Goal: Task Accomplishment & Management: Manage account settings

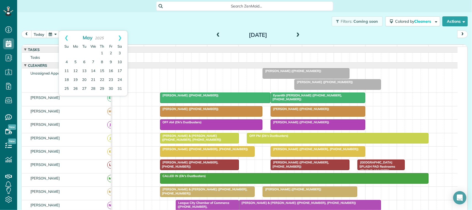
scroll to position [197, 0]
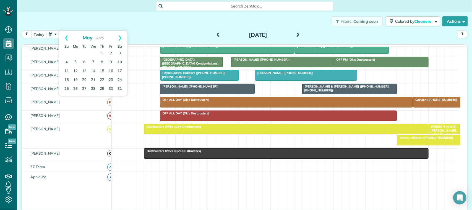
click at [57, 33] on button "button" at bounding box center [52, 33] width 13 height 7
click at [96, 57] on td "3" at bounding box center [93, 53] width 9 height 9
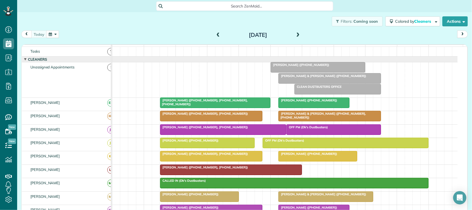
scroll to position [0, 0]
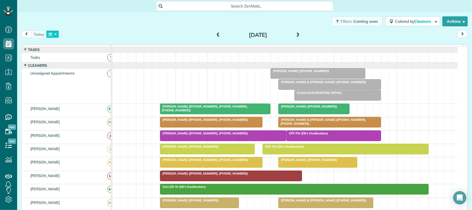
click at [50, 35] on button "button" at bounding box center [52, 33] width 13 height 7
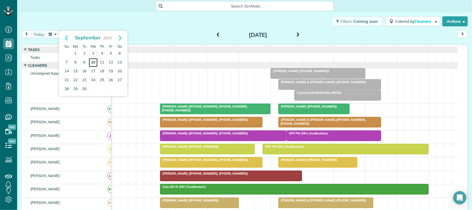
click at [93, 64] on link "10" at bounding box center [93, 62] width 9 height 9
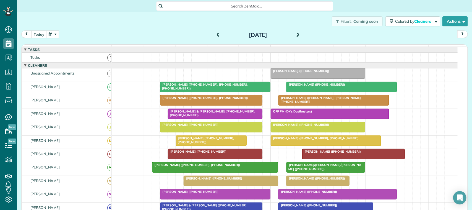
click at [218, 36] on span at bounding box center [218, 35] width 6 height 5
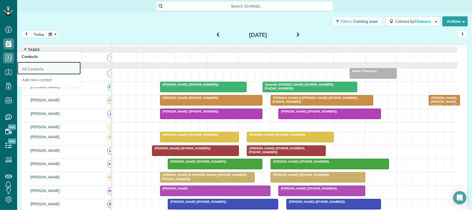
click at [37, 69] on link "All Contacts" at bounding box center [49, 68] width 64 height 13
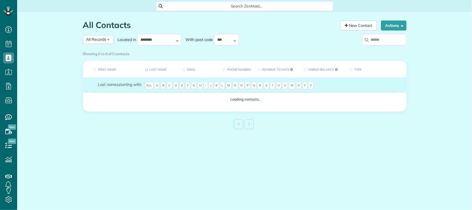
scroll to position [2, 2]
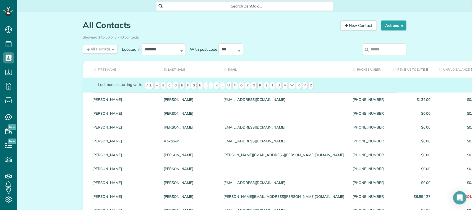
click at [386, 49] on input "search" at bounding box center [384, 49] width 44 height 12
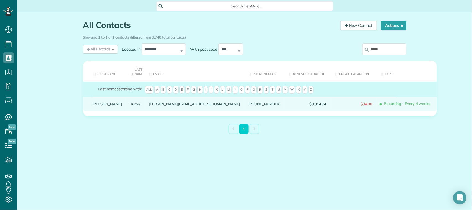
type input "*****"
click at [130, 105] on link "Turon" at bounding box center [135, 104] width 10 height 4
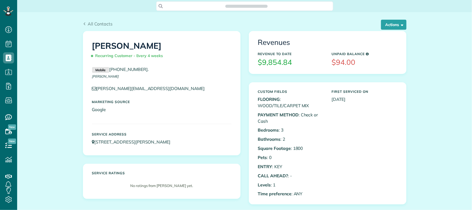
scroll to position [2, 2]
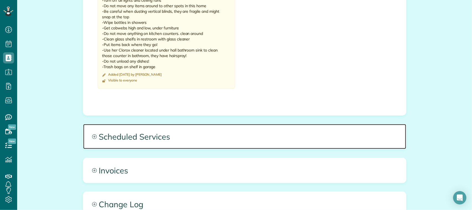
click at [130, 132] on span "Scheduled Services" at bounding box center [244, 136] width 323 height 25
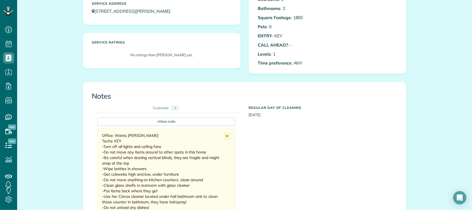
scroll to position [0, 0]
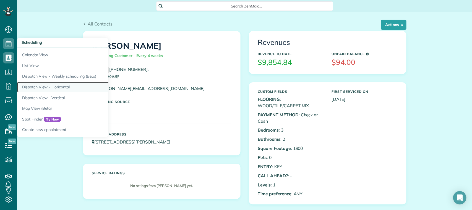
click at [60, 86] on link "Dispatch View - Horizontal" at bounding box center [86, 87] width 138 height 11
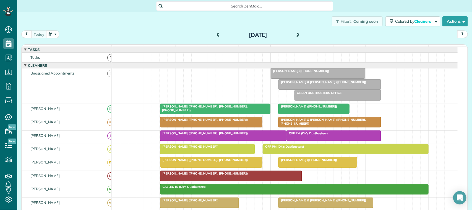
click at [306, 84] on span "Jason & Beth Wilson (+13177302827)" at bounding box center [322, 82] width 88 height 4
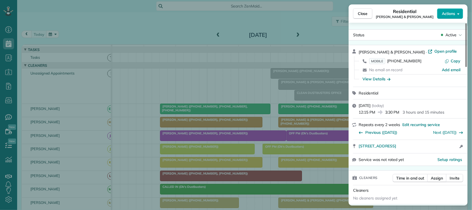
click at [451, 11] on span "Actions" at bounding box center [448, 14] width 13 height 6
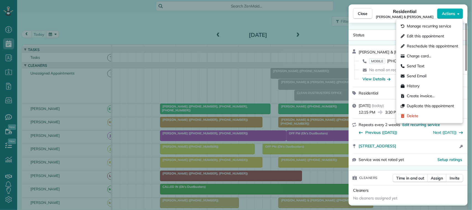
click at [306, 23] on div "Close Residential Jason & Beth Wilson Actions Status Active Jason & Beth Wilson…" at bounding box center [236, 105] width 472 height 210
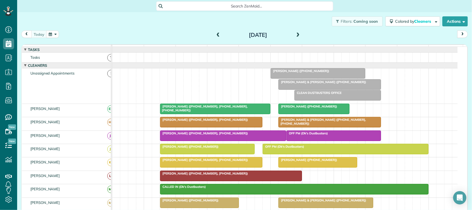
click at [300, 32] on div "Wednesday Sep 3, 2025" at bounding box center [258, 34] width 89 height 9
click at [296, 35] on span at bounding box center [298, 35] width 6 height 5
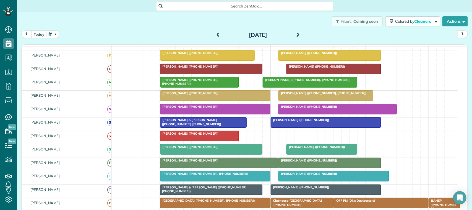
scroll to position [104, 0]
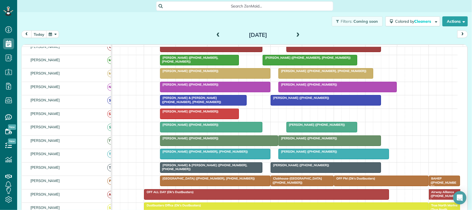
click at [211, 35] on div "today Thursday Sep 4, 2025" at bounding box center [244, 35] width 447 height 10
click at [215, 34] on span at bounding box center [218, 35] width 6 height 5
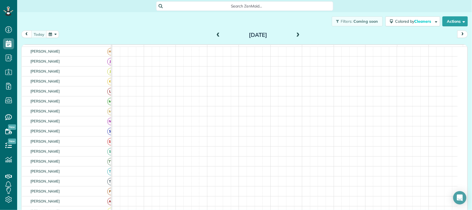
scroll to position [0, 0]
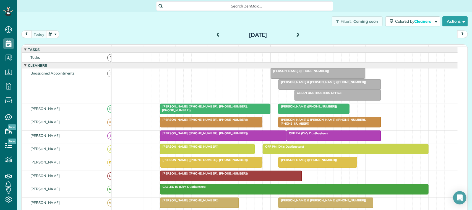
click at [296, 89] on div at bounding box center [330, 84] width 102 height 10
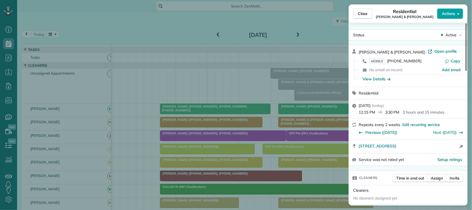
click at [448, 12] on span "Actions" at bounding box center [448, 14] width 13 height 6
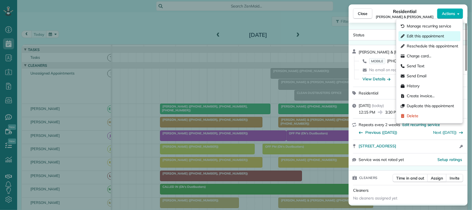
click at [436, 36] on span "Edit this appointment" at bounding box center [425, 36] width 37 height 6
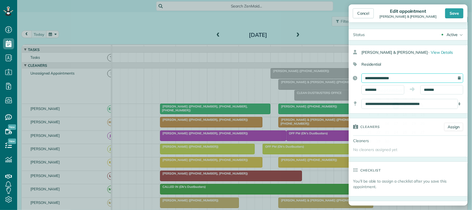
click at [396, 77] on input "**********" at bounding box center [413, 77] width 102 height 9
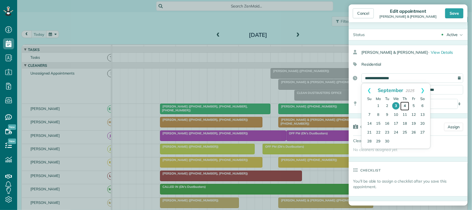
click at [406, 106] on link "4" at bounding box center [405, 106] width 9 height 9
type input "**********"
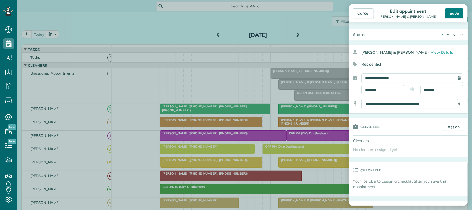
click at [461, 17] on div "Save" at bounding box center [454, 13] width 18 height 10
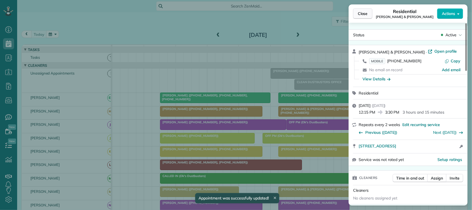
click at [363, 12] on span "Close" at bounding box center [363, 14] width 10 height 6
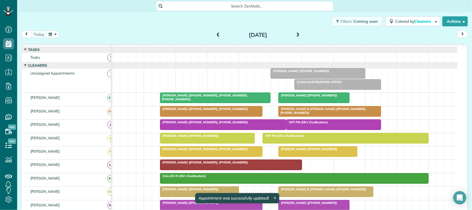
click at [301, 32] on div "[DATE] [DATE]" at bounding box center [244, 35] width 447 height 10
click at [295, 32] on span at bounding box center [298, 35] width 6 height 8
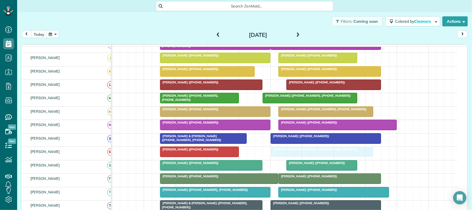
drag, startPoint x: 307, startPoint y: 81, endPoint x: 303, endPoint y: 158, distance: 76.7
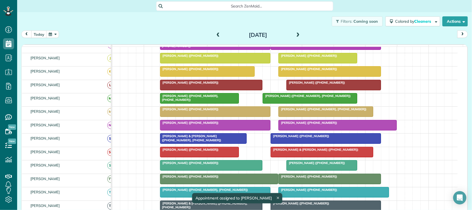
click at [303, 157] on div at bounding box center [322, 152] width 102 height 10
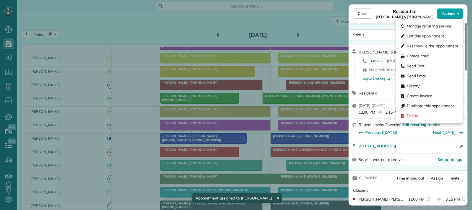
click at [453, 15] on span "Actions" at bounding box center [448, 14] width 13 height 6
click at [432, 66] on div "Send Text" at bounding box center [430, 66] width 62 height 10
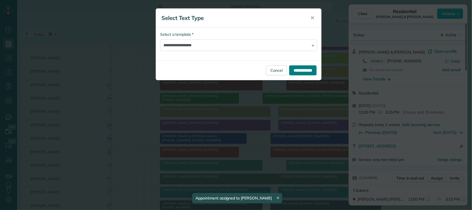
click at [297, 73] on input "**********" at bounding box center [302, 70] width 27 height 10
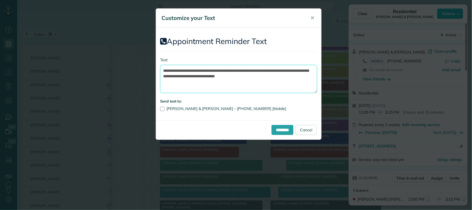
click at [284, 71] on textarea "**********" at bounding box center [238, 79] width 157 height 28
type textarea "**********"
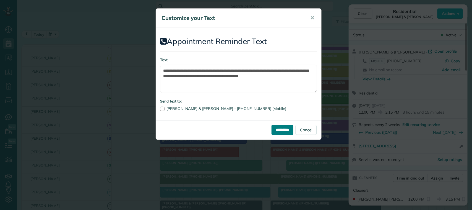
drag, startPoint x: 280, startPoint y: 132, endPoint x: 279, endPoint y: 136, distance: 3.5
click at [279, 136] on div "********* Cancel" at bounding box center [238, 129] width 165 height 19
click at [272, 130] on input "*********" at bounding box center [283, 130] width 22 height 10
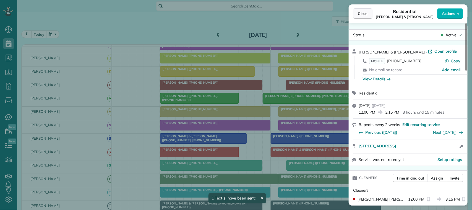
click at [365, 17] on button "Close" at bounding box center [362, 13] width 19 height 11
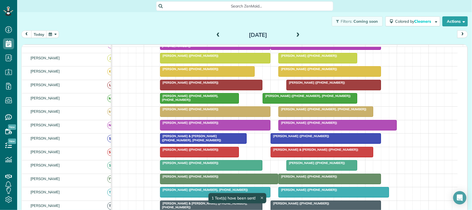
click at [218, 35] on span at bounding box center [218, 35] width 6 height 5
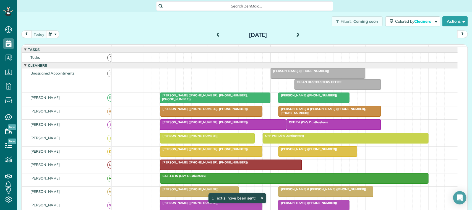
click at [317, 78] on div at bounding box center [318, 73] width 94 height 10
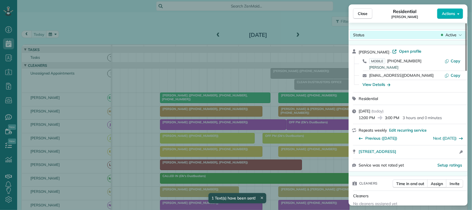
click at [454, 32] on span "Active" at bounding box center [451, 35] width 11 height 6
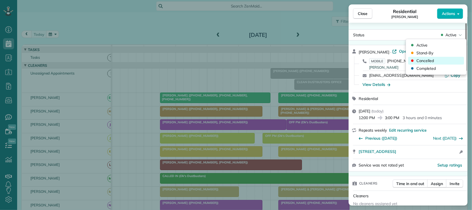
click at [448, 60] on div "Cancelled" at bounding box center [437, 61] width 56 height 8
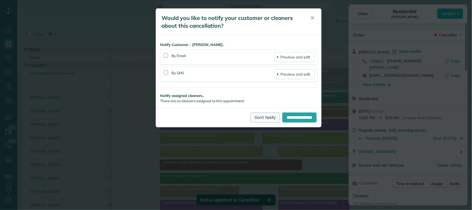
click at [265, 116] on link "Don't Notify" at bounding box center [265, 117] width 30 height 10
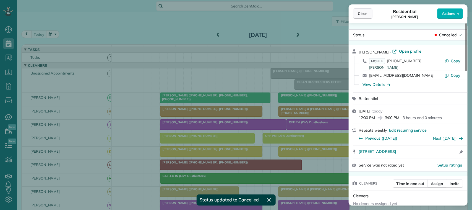
click at [362, 15] on span "Close" at bounding box center [363, 14] width 10 height 6
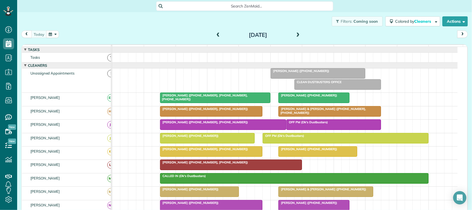
drag, startPoint x: 92, startPoint y: 33, endPoint x: 97, endPoint y: 36, distance: 6.5
click at [95, 35] on div "[DATE] [DATE]" at bounding box center [244, 35] width 447 height 10
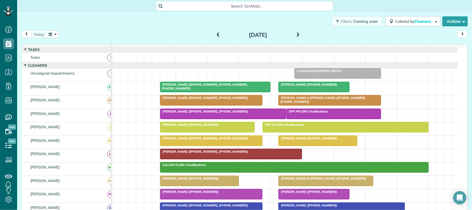
click at [49, 34] on button "button" at bounding box center [52, 33] width 13 height 7
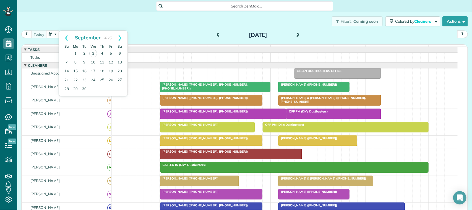
click at [158, 31] on div "[DATE] [DATE]" at bounding box center [244, 35] width 447 height 10
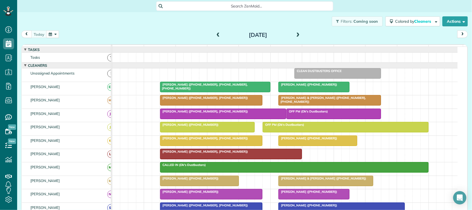
click at [242, 90] on div "[PERSON_NAME] ([PHONE_NUMBER], [PHONE_NUMBER], [PHONE_NUMBER])" at bounding box center [215, 86] width 107 height 8
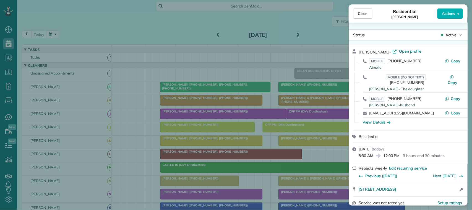
click at [452, 12] on span "Actions" at bounding box center [448, 14] width 13 height 6
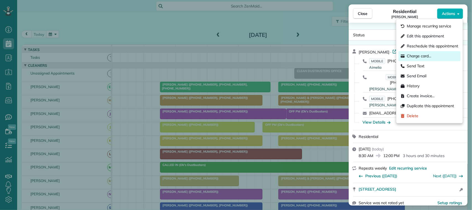
click at [426, 56] on span "Charge card…" at bounding box center [419, 56] width 25 height 6
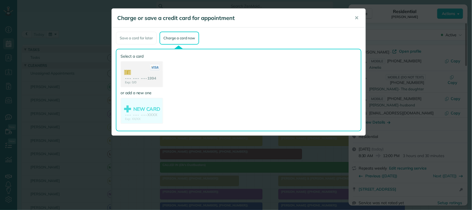
click at [146, 71] on use at bounding box center [141, 75] width 41 height 26
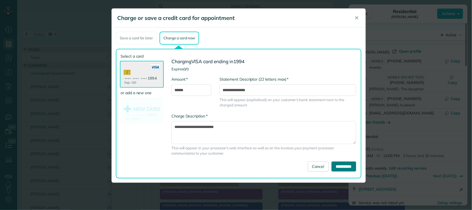
click at [343, 163] on input "**********" at bounding box center [344, 166] width 25 height 10
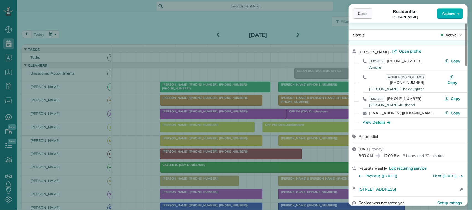
click at [361, 13] on span "Close" at bounding box center [363, 14] width 10 height 6
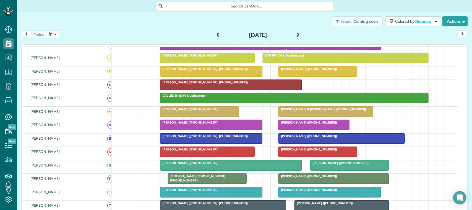
scroll to position [35, 0]
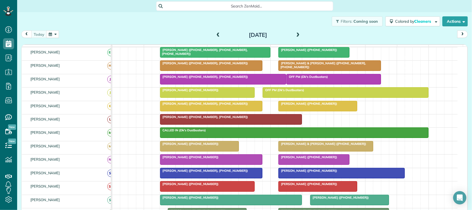
click at [179, 97] on div at bounding box center [207, 92] width 94 height 10
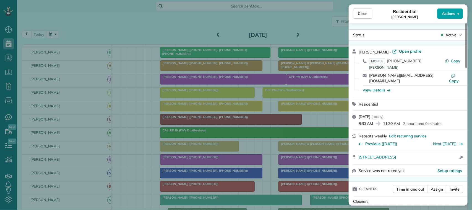
click at [456, 11] on button "Actions" at bounding box center [450, 13] width 26 height 11
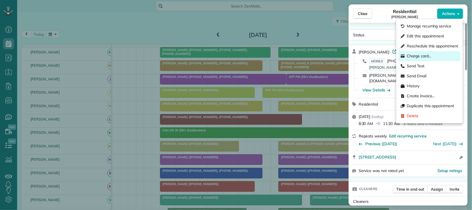
click at [434, 55] on div "Charge card…" at bounding box center [430, 56] width 62 height 10
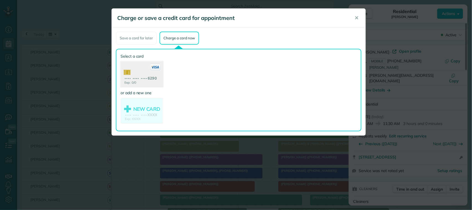
click at [147, 78] on use at bounding box center [142, 74] width 43 height 27
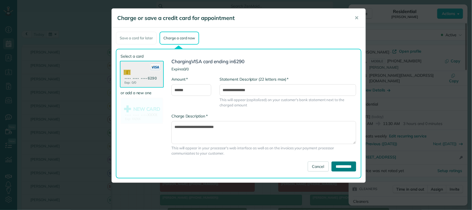
click at [341, 168] on input "**********" at bounding box center [344, 166] width 25 height 10
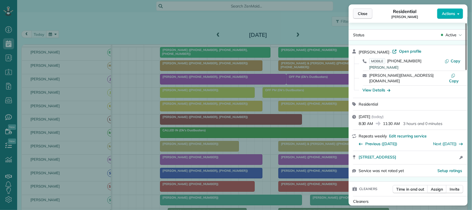
click at [364, 19] on div "Close Residential Valerie Ryholt Actions" at bounding box center [408, 13] width 119 height 18
click at [364, 15] on span "Close" at bounding box center [363, 14] width 10 height 6
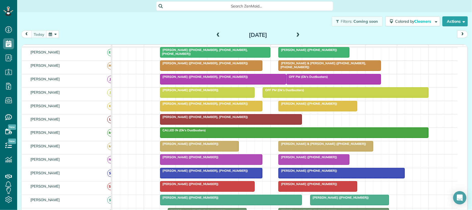
click at [330, 71] on div at bounding box center [330, 66] width 102 height 10
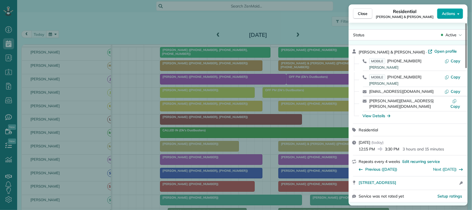
click at [449, 15] on span "Actions" at bounding box center [448, 14] width 13 height 6
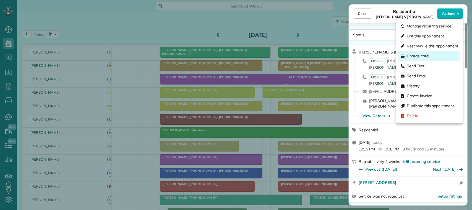
click at [436, 54] on div "Charge card…" at bounding box center [430, 56] width 62 height 10
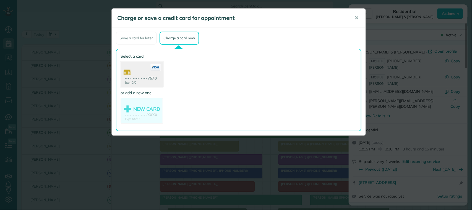
click at [147, 77] on use at bounding box center [142, 74] width 43 height 27
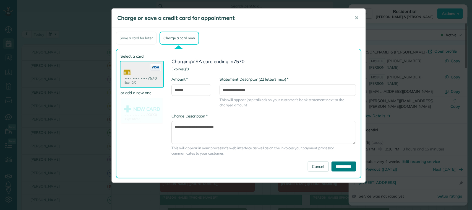
click at [335, 167] on input "**********" at bounding box center [344, 166] width 25 height 10
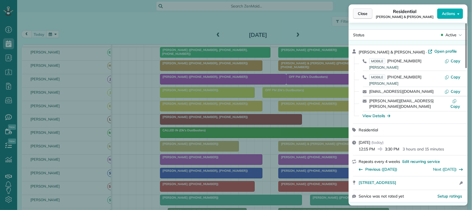
click at [371, 14] on button "Close" at bounding box center [362, 13] width 19 height 11
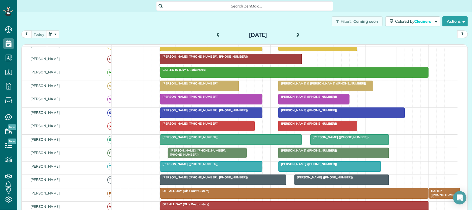
scroll to position [104, 0]
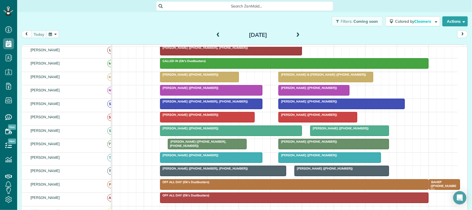
click at [185, 149] on div at bounding box center [207, 144] width 78 height 10
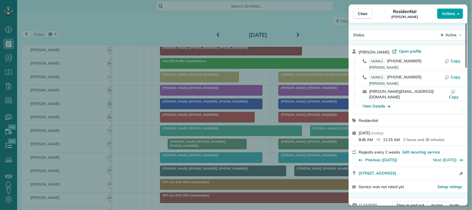
click at [447, 15] on span "Actions" at bounding box center [448, 14] width 13 height 6
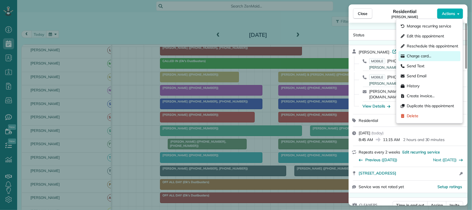
click at [434, 57] on div "Charge card…" at bounding box center [430, 56] width 62 height 10
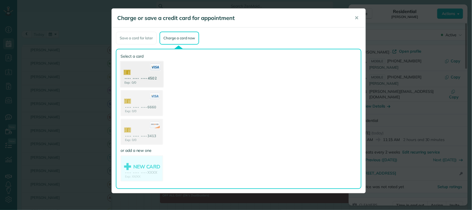
click at [155, 77] on use at bounding box center [142, 74] width 43 height 27
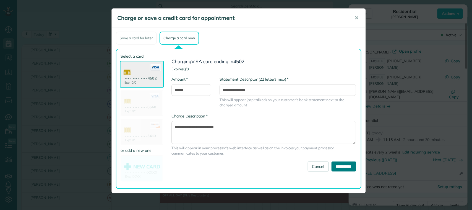
click at [332, 165] on input "**********" at bounding box center [344, 166] width 25 height 10
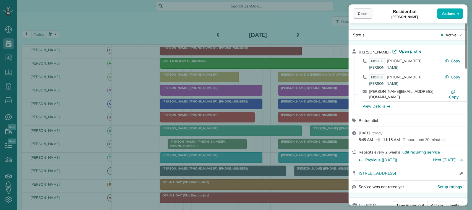
click at [367, 17] on button "Close" at bounding box center [362, 13] width 19 height 11
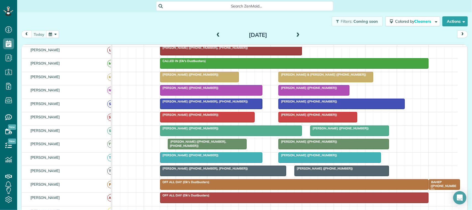
click at [194, 90] on span "[PERSON_NAME] ([PHONE_NUMBER])" at bounding box center [189, 88] width 59 height 4
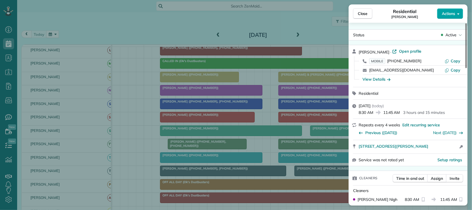
click at [454, 8] on button "Actions" at bounding box center [450, 13] width 26 height 11
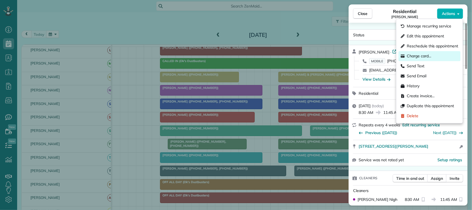
click at [432, 57] on div "Charge card…" at bounding box center [430, 56] width 62 height 10
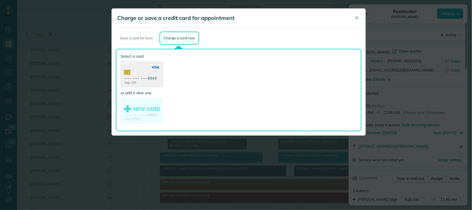
click at [158, 83] on use at bounding box center [142, 74] width 43 height 27
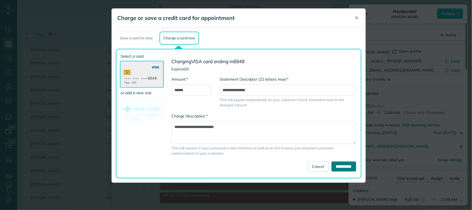
click at [346, 162] on input "**********" at bounding box center [344, 166] width 25 height 10
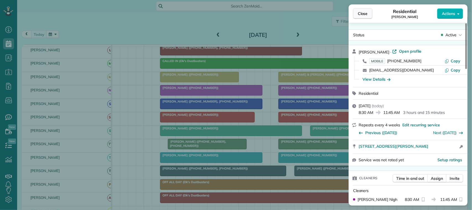
click at [360, 13] on span "Close" at bounding box center [363, 14] width 10 height 6
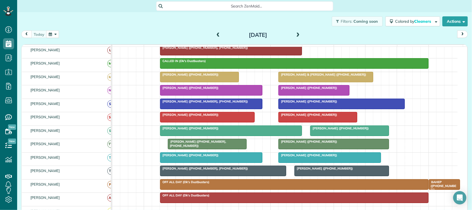
click at [197, 109] on div at bounding box center [211, 104] width 102 height 10
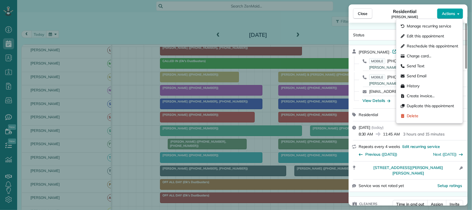
click at [450, 15] on span "Actions" at bounding box center [448, 14] width 13 height 6
click at [436, 53] on div "Charge card…" at bounding box center [430, 56] width 62 height 10
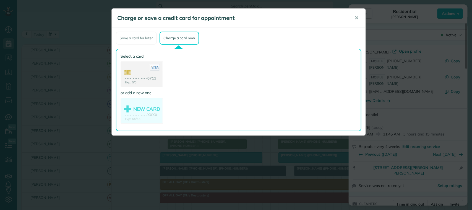
click at [142, 79] on use at bounding box center [141, 75] width 41 height 26
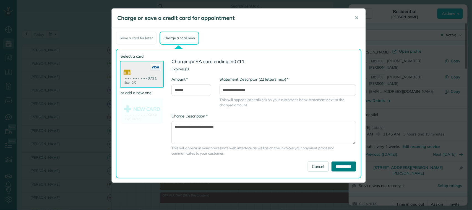
click at [335, 169] on input "**********" at bounding box center [344, 166] width 25 height 10
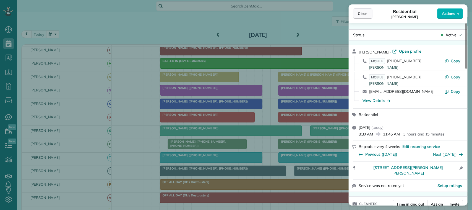
click at [364, 15] on span "Close" at bounding box center [363, 14] width 10 height 6
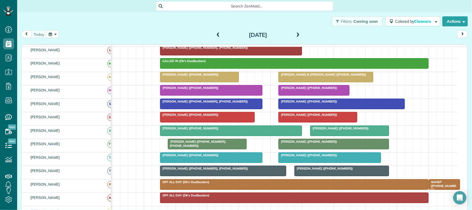
click at [294, 90] on div "[PERSON_NAME] ([PHONE_NUMBER])" at bounding box center [313, 88] width 67 height 4
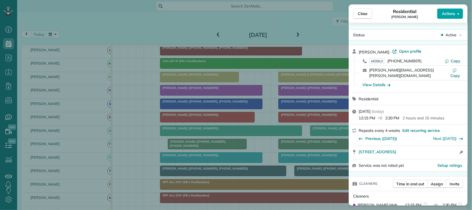
click at [441, 13] on button "Actions" at bounding box center [450, 13] width 26 height 11
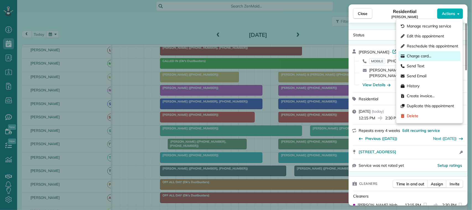
click at [438, 58] on div "Charge card…" at bounding box center [430, 56] width 62 height 10
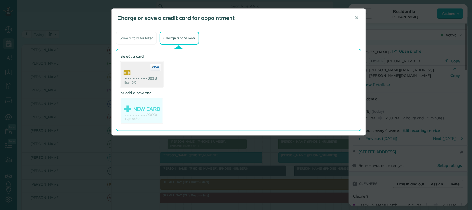
click at [150, 81] on use at bounding box center [142, 74] width 43 height 27
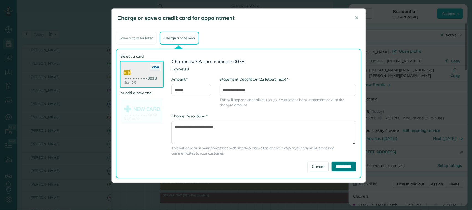
click at [339, 167] on input "**********" at bounding box center [344, 166] width 25 height 10
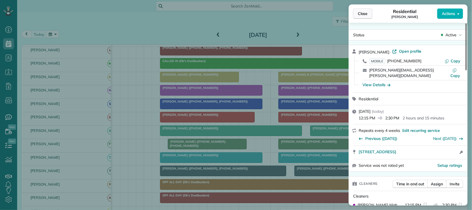
click at [362, 13] on span "Close" at bounding box center [363, 14] width 10 height 6
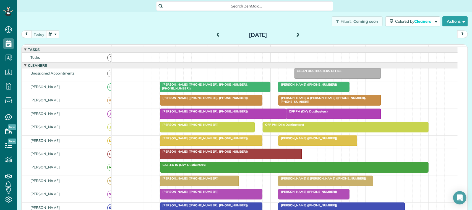
click at [184, 105] on div at bounding box center [211, 100] width 102 height 10
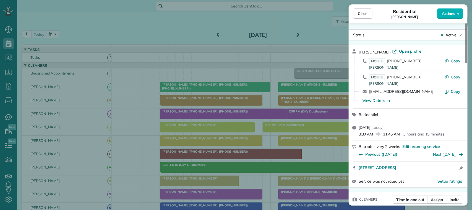
click at [451, 19] on div "Close Residential Megan Montalvo Actions" at bounding box center [408, 13] width 119 height 18
click at [445, 17] on button "Actions" at bounding box center [450, 13] width 26 height 11
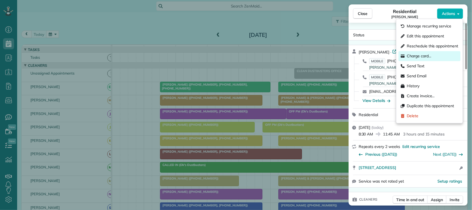
click at [433, 53] on div "Charge card…" at bounding box center [430, 56] width 62 height 10
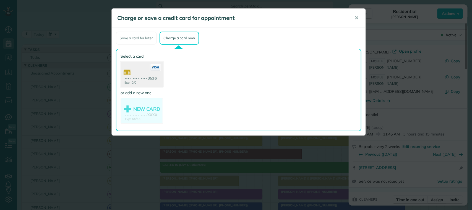
click at [140, 81] on use at bounding box center [142, 74] width 43 height 27
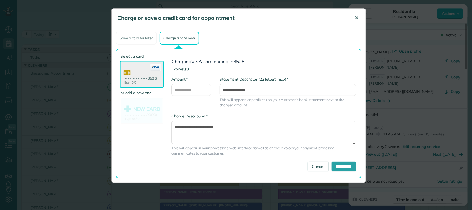
click at [354, 22] on button "✕" at bounding box center [356, 17] width 12 height 13
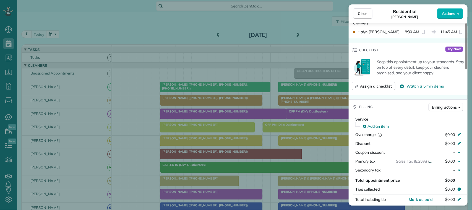
scroll to position [207, 0]
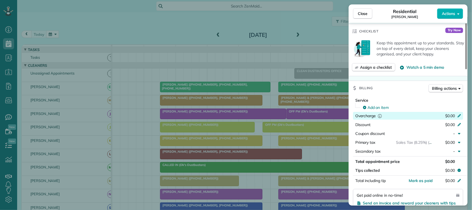
click at [447, 116] on span "$0.00" at bounding box center [450, 115] width 10 height 5
type input "***"
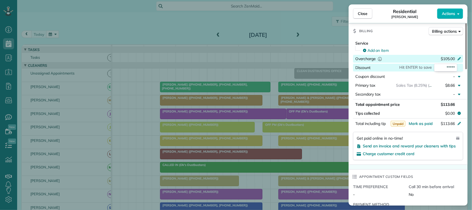
scroll to position [277, 0]
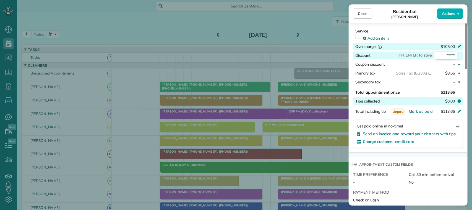
click at [449, 102] on span "$0.00" at bounding box center [450, 101] width 10 height 6
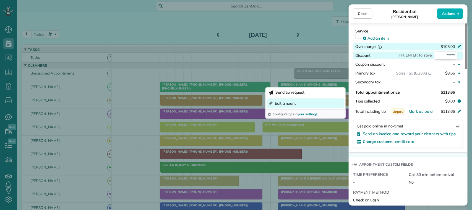
click at [320, 103] on button "Edit amount" at bounding box center [306, 103] width 78 height 10
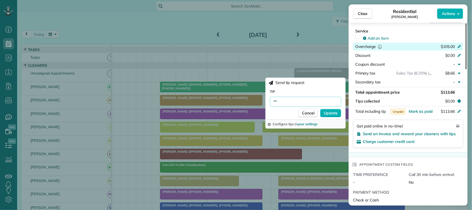
click at [292, 100] on input "**" at bounding box center [305, 102] width 71 height 10
type input "*****"
click at [334, 110] on span "Update" at bounding box center [331, 113] width 14 height 6
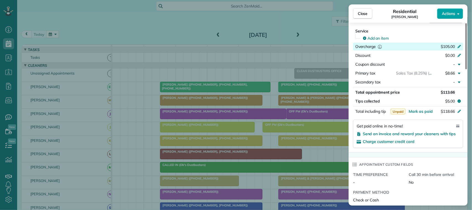
click at [450, 14] on span "Actions" at bounding box center [448, 14] width 13 height 6
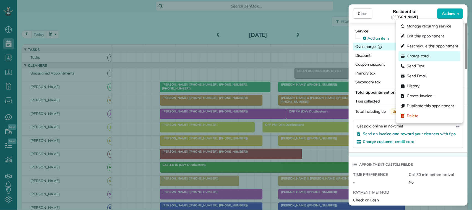
click at [417, 56] on span "Charge card…" at bounding box center [419, 56] width 25 height 6
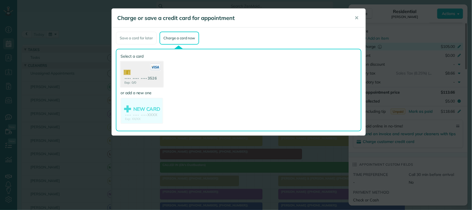
click at [145, 69] on use at bounding box center [142, 74] width 43 height 27
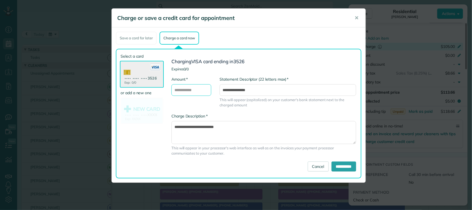
click at [194, 88] on input "* Amount" at bounding box center [191, 90] width 40 height 12
type input "******"
click at [332, 161] on input "**********" at bounding box center [344, 166] width 25 height 10
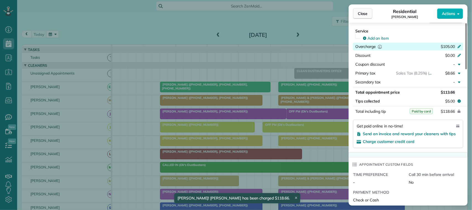
click at [367, 11] on span "Close" at bounding box center [363, 14] width 10 height 6
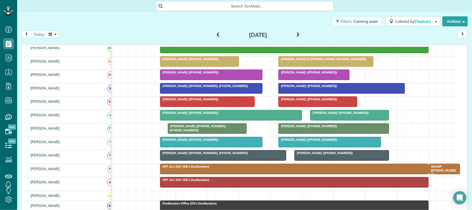
scroll to position [104, 0]
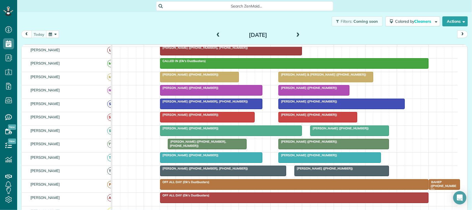
click at [307, 159] on div at bounding box center [330, 157] width 102 height 10
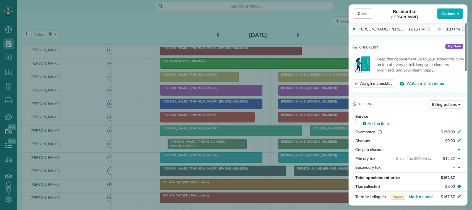
scroll to position [173, 0]
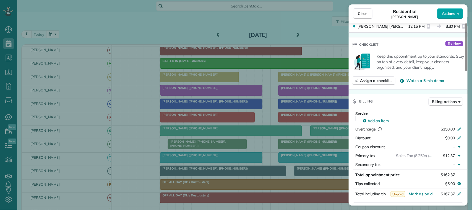
click at [448, 12] on span "Actions" at bounding box center [448, 14] width 13 height 6
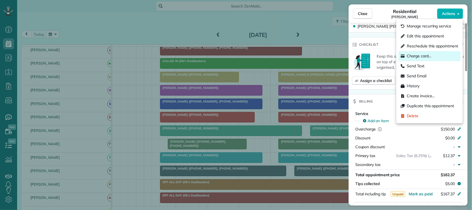
click at [440, 54] on div "Charge card…" at bounding box center [430, 56] width 62 height 10
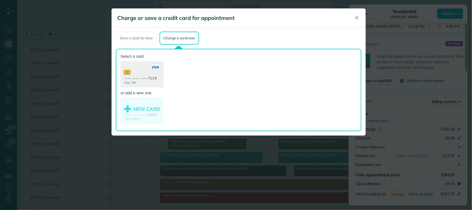
click at [157, 77] on use at bounding box center [142, 74] width 43 height 27
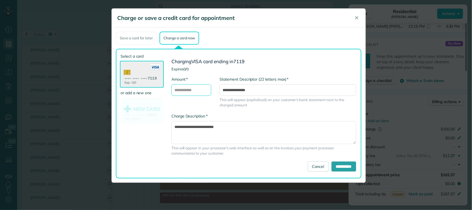
click at [197, 89] on input "* Amount" at bounding box center [191, 90] width 40 height 12
type input "******"
click at [343, 162] on input "**********" at bounding box center [344, 166] width 25 height 10
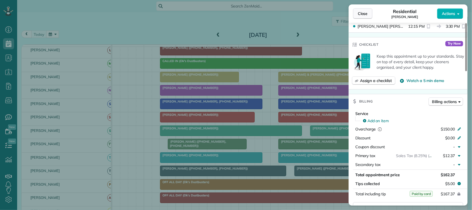
click at [369, 11] on button "Close" at bounding box center [362, 13] width 19 height 11
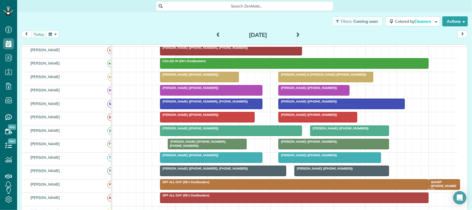
click at [215, 36] on span at bounding box center [218, 35] width 6 height 5
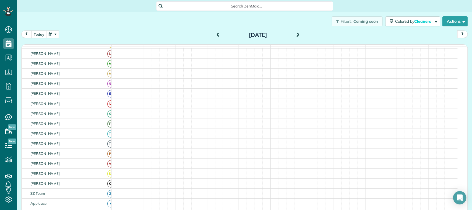
scroll to position [111, 0]
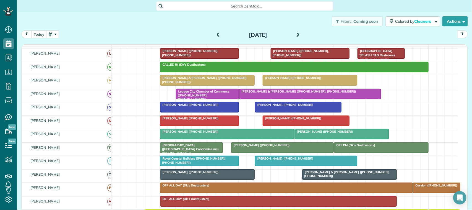
click at [295, 85] on div at bounding box center [310, 80] width 94 height 10
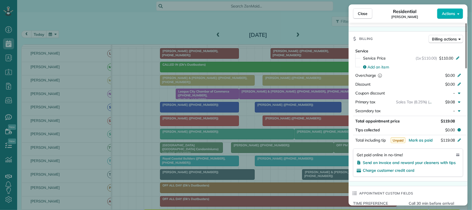
scroll to position [242, 0]
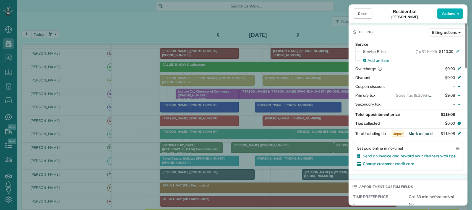
click at [422, 133] on span "Mark as paid" at bounding box center [421, 133] width 24 height 5
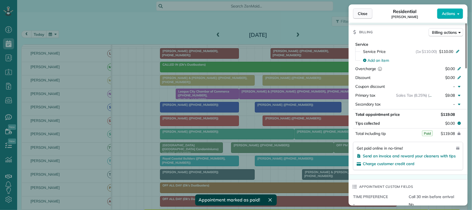
click at [360, 13] on span "Close" at bounding box center [363, 14] width 10 height 6
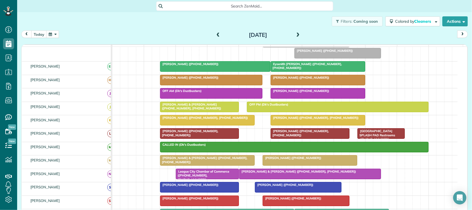
scroll to position [7, 0]
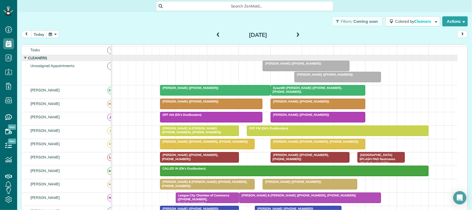
click at [304, 109] on div at bounding box center [318, 104] width 94 height 10
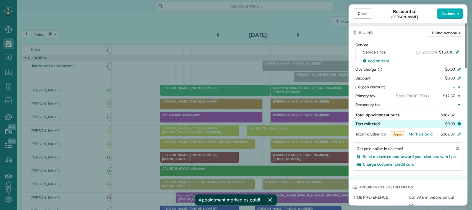
scroll to position [242, 0]
click at [422, 134] on span "Mark as paid" at bounding box center [421, 133] width 24 height 5
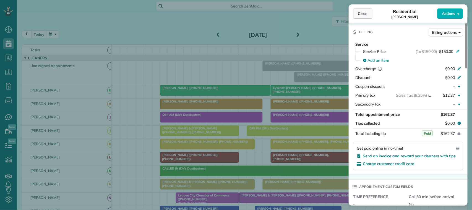
click at [368, 16] on span "Close" at bounding box center [363, 14] width 10 height 6
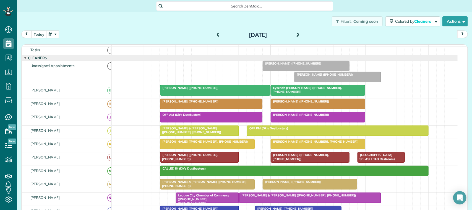
click at [208, 109] on div at bounding box center [211, 104] width 102 height 10
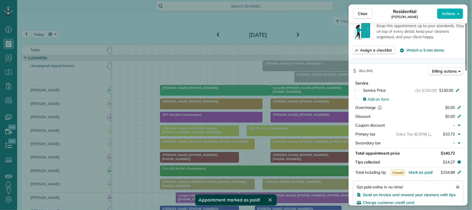
scroll to position [207, 0]
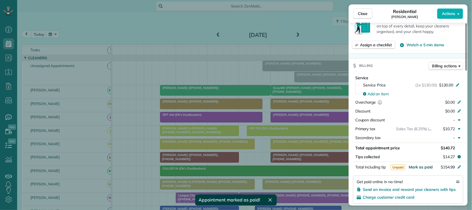
click at [425, 167] on span "Mark as paid" at bounding box center [421, 166] width 24 height 5
click at [371, 14] on button "Close" at bounding box center [362, 13] width 19 height 11
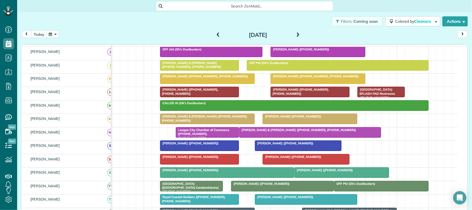
scroll to position [77, 0]
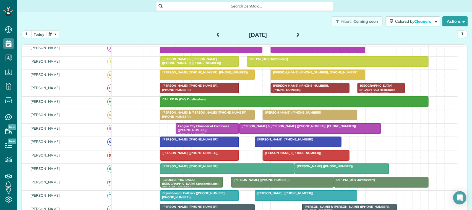
click at [291, 53] on div at bounding box center [318, 48] width 94 height 10
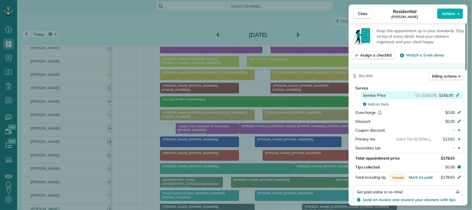
scroll to position [242, 0]
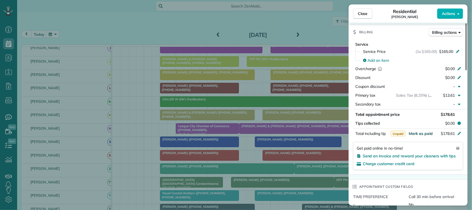
click at [421, 132] on span "Mark as paid" at bounding box center [421, 133] width 24 height 5
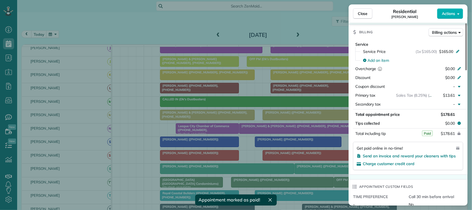
drag, startPoint x: 370, startPoint y: 16, endPoint x: 373, endPoint y: 22, distance: 7.2
click at [371, 16] on button "Close" at bounding box center [362, 13] width 19 height 11
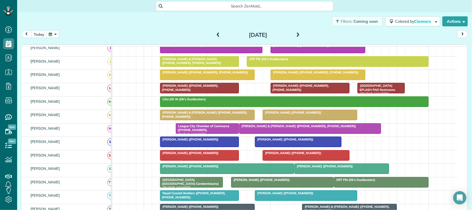
scroll to position [42, 0]
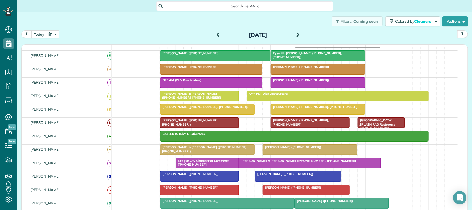
click at [277, 154] on div at bounding box center [310, 149] width 94 height 10
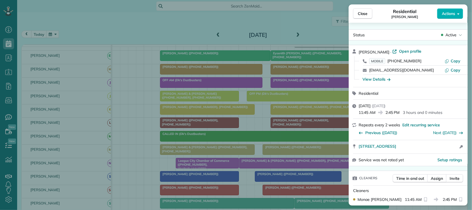
click at [368, 12] on button "Close" at bounding box center [362, 13] width 19 height 11
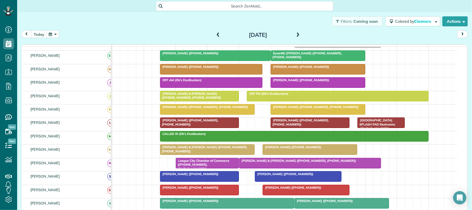
click at [303, 128] on div at bounding box center [310, 123] width 78 height 10
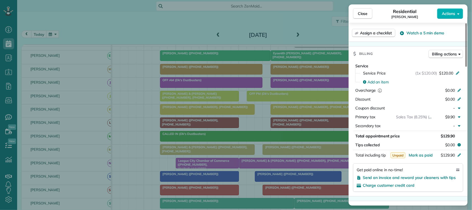
scroll to position [244, 0]
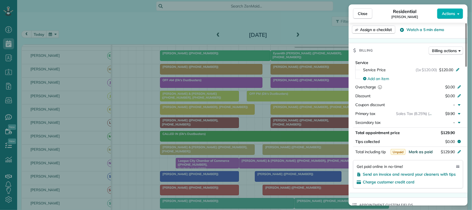
click at [425, 154] on span "Mark as paid" at bounding box center [421, 151] width 24 height 5
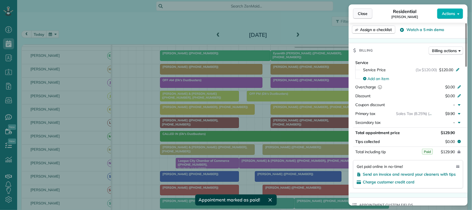
click at [367, 10] on button "Close" at bounding box center [362, 13] width 19 height 11
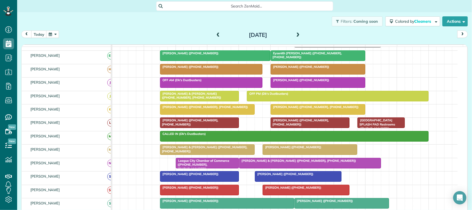
click at [217, 128] on div at bounding box center [199, 123] width 78 height 10
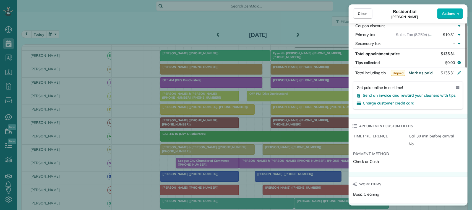
click at [421, 75] on span "Mark as paid" at bounding box center [421, 72] width 24 height 5
click at [365, 14] on span "Close" at bounding box center [363, 14] width 10 height 6
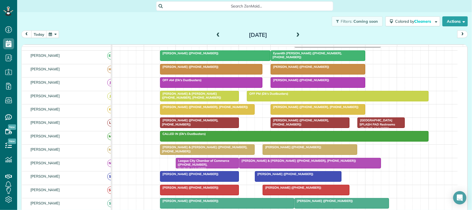
click at [215, 35] on span at bounding box center [218, 35] width 6 height 5
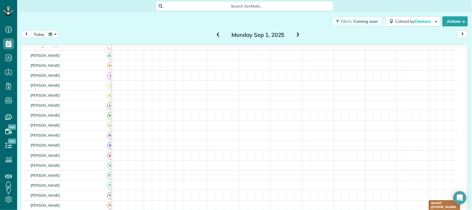
click at [298, 37] on span at bounding box center [298, 35] width 6 height 5
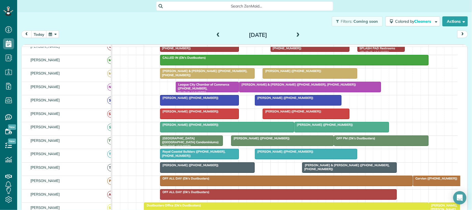
scroll to position [153, 0]
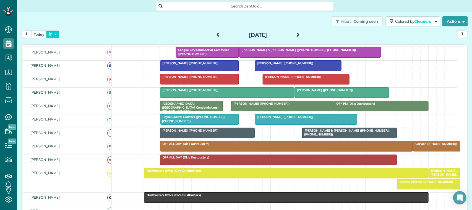
click at [54, 36] on button "button" at bounding box center [52, 33] width 13 height 7
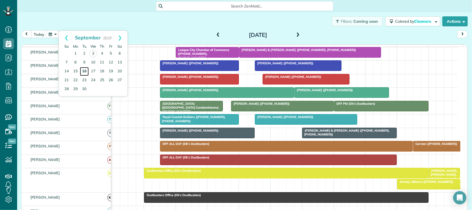
click at [85, 72] on link "16" at bounding box center [84, 71] width 9 height 9
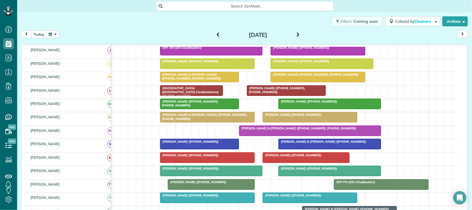
scroll to position [35, 0]
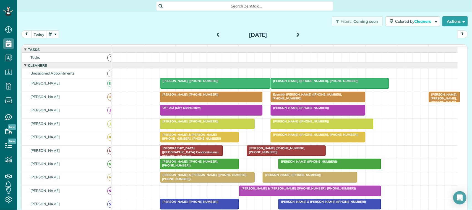
click at [285, 142] on div at bounding box center [318, 137] width 94 height 10
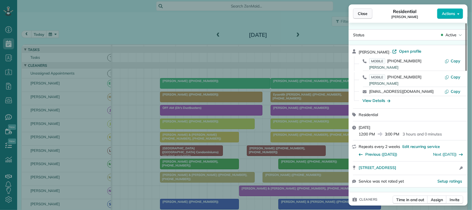
click at [355, 12] on button "Close" at bounding box center [362, 13] width 19 height 11
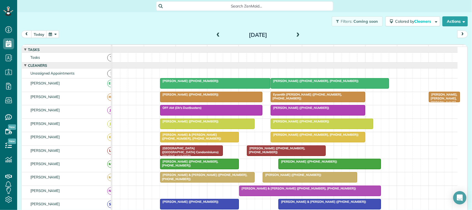
click at [295, 136] on span "Michael Romedy (+13464306447, +13466045830)" at bounding box center [315, 134] width 89 height 4
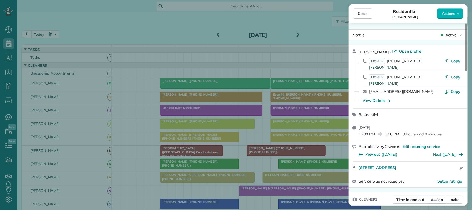
click at [61, 41] on div "Close Residential Michael Romedy Actions Status Active Michael Romedy · Open pr…" at bounding box center [236, 105] width 472 height 210
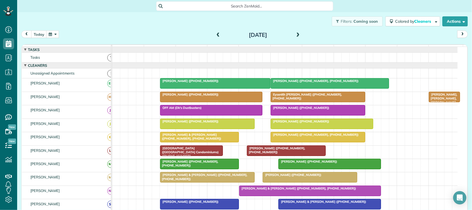
click at [56, 37] on button "button" at bounding box center [52, 33] width 13 height 7
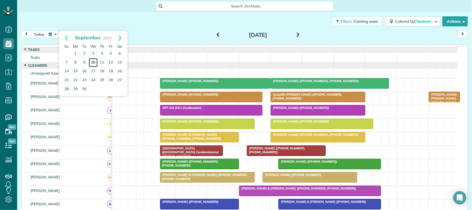
click at [90, 62] on link "10" at bounding box center [93, 62] width 9 height 9
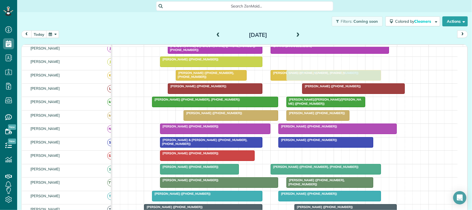
scroll to position [69, 0]
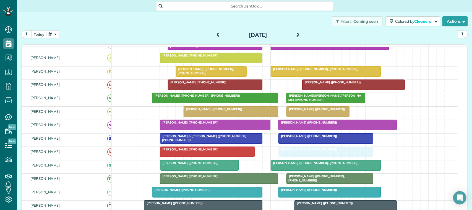
drag, startPoint x: 285, startPoint y: 146, endPoint x: 288, endPoint y: 160, distance: 14.1
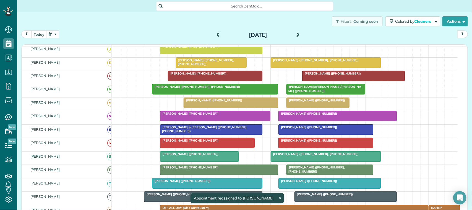
scroll to position [58, 0]
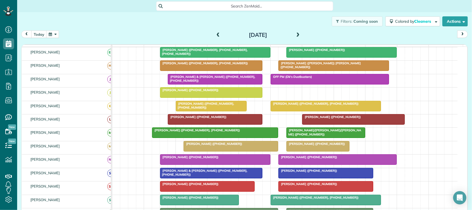
click at [207, 97] on div at bounding box center [211, 92] width 102 height 10
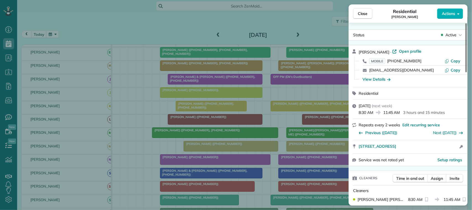
drag, startPoint x: 362, startPoint y: 13, endPoint x: 325, endPoint y: 32, distance: 41.5
click at [362, 13] on span "Close" at bounding box center [363, 14] width 10 height 6
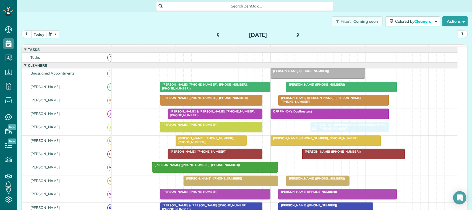
drag, startPoint x: 300, startPoint y: 174, endPoint x: 321, endPoint y: 133, distance: 46.1
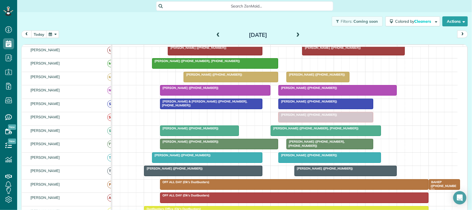
drag, startPoint x: 179, startPoint y: 124, endPoint x: 299, endPoint y: 122, distance: 120.1
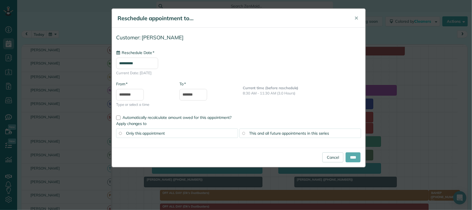
type input "**********"
click at [353, 157] on input "****" at bounding box center [353, 157] width 15 height 10
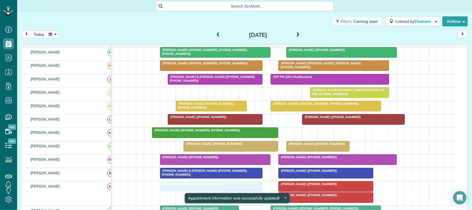
drag, startPoint x: 197, startPoint y: 96, endPoint x: 201, endPoint y: 188, distance: 91.6
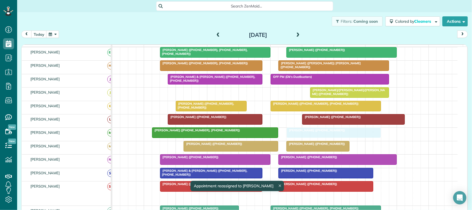
drag, startPoint x: 305, startPoint y: 202, endPoint x: 316, endPoint y: 137, distance: 66.4
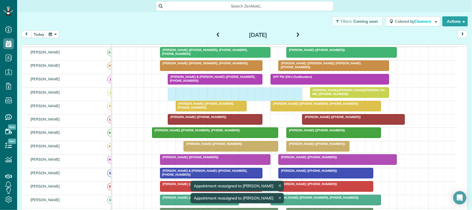
drag, startPoint x: 172, startPoint y: 97, endPoint x: 294, endPoint y: 96, distance: 122.0
click at [296, 96] on div "Jeanie/James LaBree/Dawson (+12814860216)" at bounding box center [284, 93] width 345 height 13
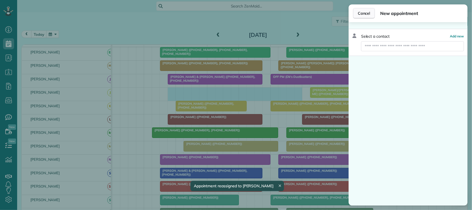
click at [365, 14] on span "Cancel" at bounding box center [364, 14] width 12 height 6
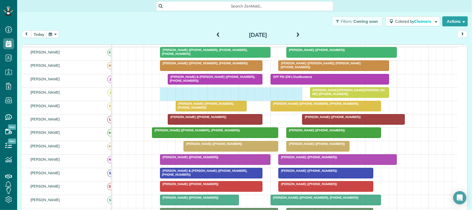
drag, startPoint x: 161, startPoint y: 97, endPoint x: 297, endPoint y: 98, distance: 136.1
click at [297, 98] on div "Jeanie/James LaBree/Dawson (+12814860216)" at bounding box center [284, 93] width 345 height 13
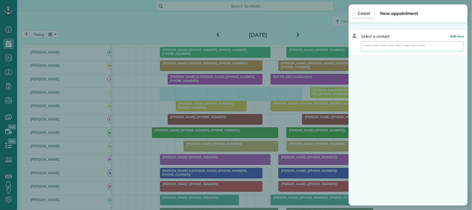
click at [388, 51] on div "Select a contact Add new" at bounding box center [408, 42] width 119 height 27
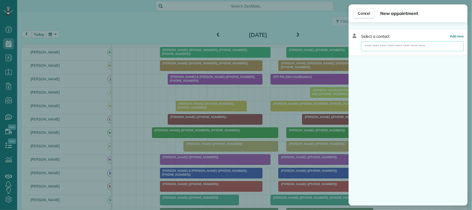
type input "*"
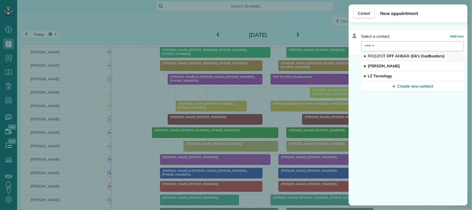
type input "******"
click at [397, 51] on button "REQUES T OFF AHEAD (Dk's Dustbusters)" at bounding box center [412, 56] width 103 height 10
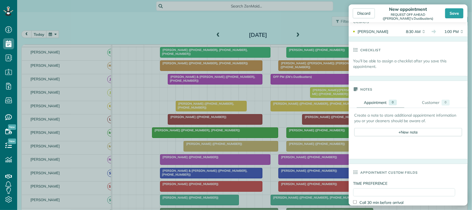
click at [408, 138] on div "Create a note to store additional appointment information you or your cleaners …" at bounding box center [408, 128] width 108 height 32
click at [407, 136] on div "+ New note" at bounding box center [408, 132] width 108 height 8
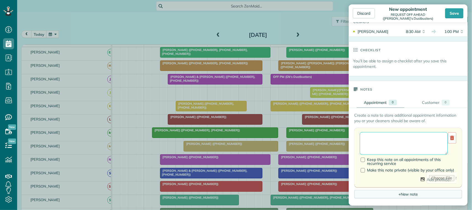
click at [394, 143] on textarea at bounding box center [404, 143] width 88 height 23
type textarea "**********"
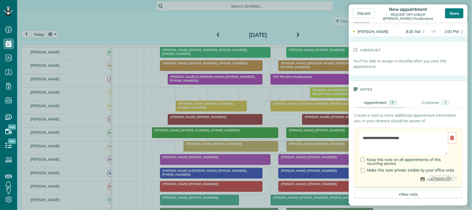
click at [451, 14] on div "Save" at bounding box center [454, 13] width 18 height 10
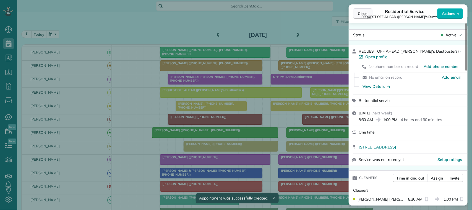
click at [363, 13] on span "Close" at bounding box center [363, 14] width 10 height 6
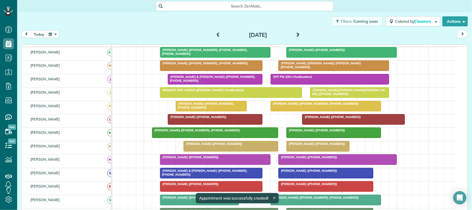
click at [41, 34] on button "today" at bounding box center [38, 33] width 15 height 7
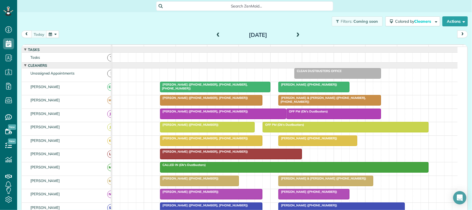
click at [50, 34] on button "button" at bounding box center [52, 33] width 13 height 7
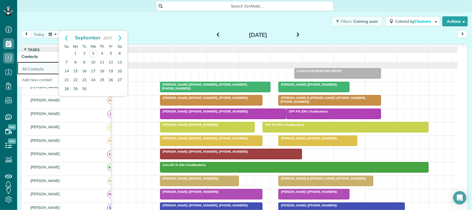
click at [30, 67] on link "All Contacts" at bounding box center [49, 68] width 64 height 13
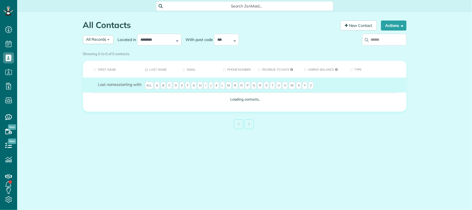
scroll to position [2, 2]
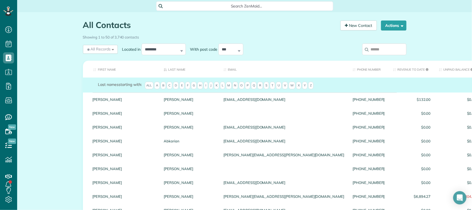
click at [392, 51] on input "search" at bounding box center [384, 49] width 44 height 12
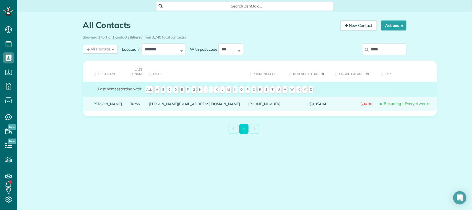
type input "*****"
click at [130, 104] on link "Turon" at bounding box center [135, 104] width 10 height 4
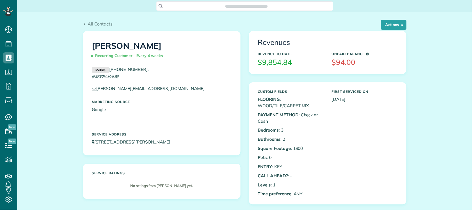
scroll to position [2, 2]
click at [385, 28] on button "Actions" at bounding box center [393, 25] width 25 height 10
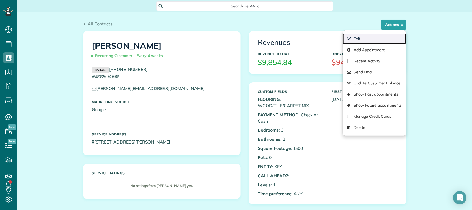
click at [384, 35] on link "Edit" at bounding box center [374, 38] width 63 height 11
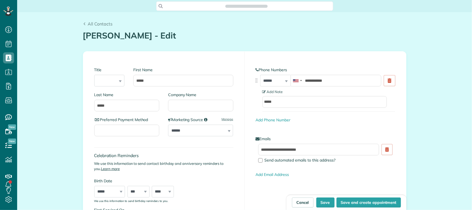
scroll to position [2, 2]
type input "**********"
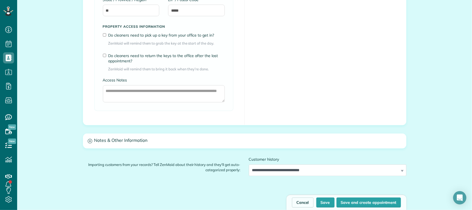
scroll to position [449, 0]
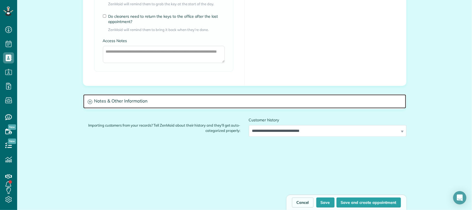
click at [217, 108] on h3 "Notes & Other Information" at bounding box center [244, 101] width 323 height 14
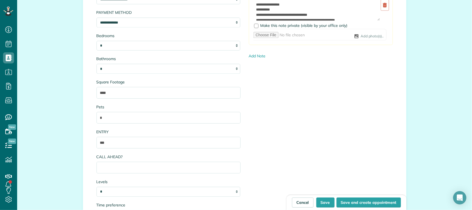
scroll to position [588, 0]
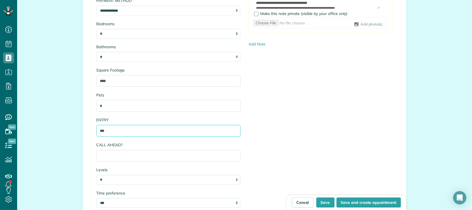
drag, startPoint x: 129, startPoint y: 127, endPoint x: 82, endPoint y: 132, distance: 47.6
click at [83, 132] on div "**********" at bounding box center [244, 93] width 323 height 247
drag, startPoint x: 156, startPoint y: 133, endPoint x: 106, endPoint y: 129, distance: 49.4
click at [88, 129] on div "**********" at bounding box center [244, 93] width 323 height 247
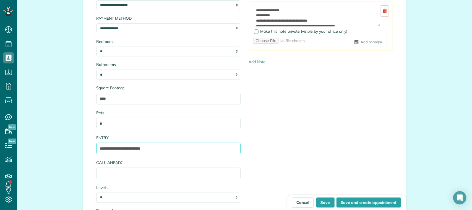
scroll to position [553, 0]
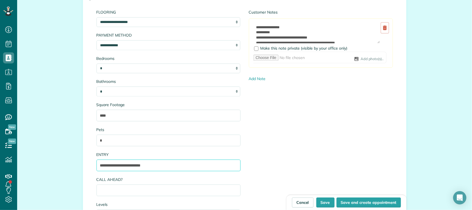
type input "**********"
click at [275, 32] on textarea "**********" at bounding box center [316, 33] width 127 height 22
paste textarea "**********"
type textarea "**********"
click at [321, 198] on button "Save" at bounding box center [325, 202] width 18 height 10
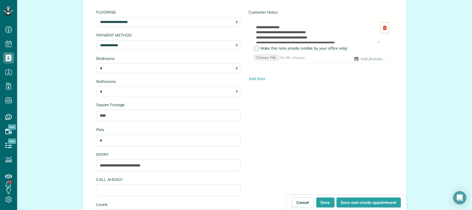
type input "**********"
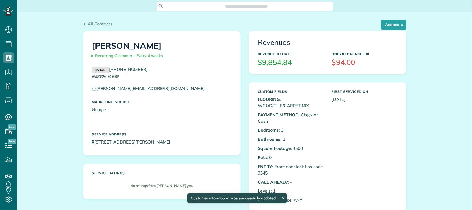
scroll to position [2, 2]
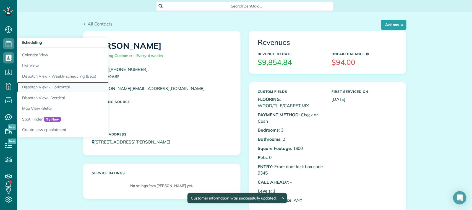
click at [64, 89] on link "Dispatch View - Horizontal" at bounding box center [86, 87] width 138 height 11
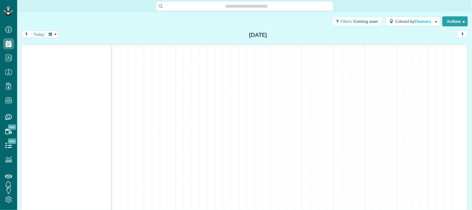
scroll to position [2, 2]
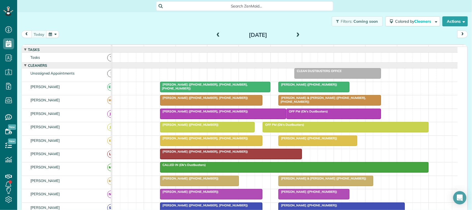
click at [53, 33] on button "button" at bounding box center [52, 33] width 13 height 7
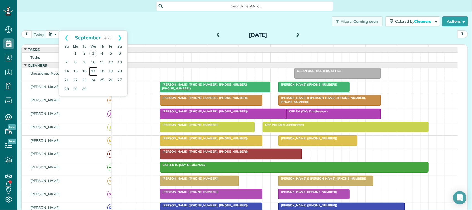
click at [94, 69] on link "17" at bounding box center [93, 71] width 9 height 9
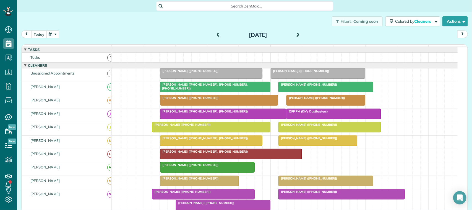
click at [37, 36] on button "today" at bounding box center [38, 33] width 15 height 7
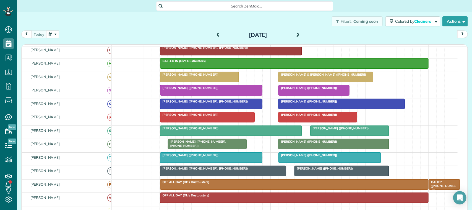
scroll to position [138, 0]
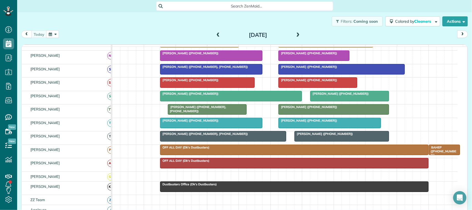
click at [198, 191] on div at bounding box center [294, 186] width 268 height 10
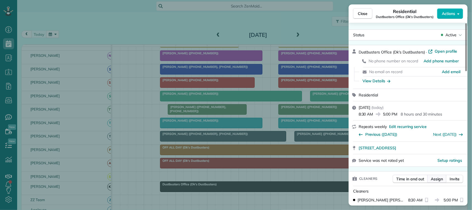
click at [434, 180] on span "Assign" at bounding box center [437, 179] width 12 height 6
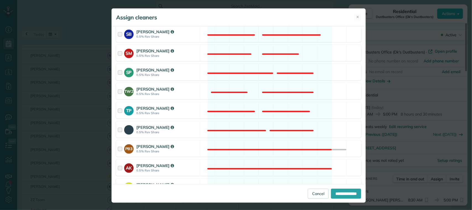
scroll to position [311, 0]
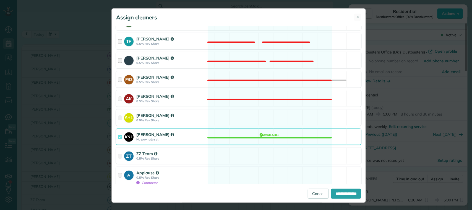
click at [191, 122] on strong "0.5% Rev Share" at bounding box center [167, 120] width 62 height 4
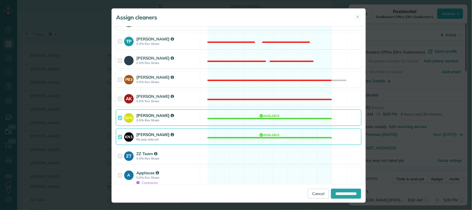
click at [349, 199] on div "**********" at bounding box center [239, 193] width 254 height 19
click at [347, 196] on input "**********" at bounding box center [346, 193] width 30 height 10
type input "**********"
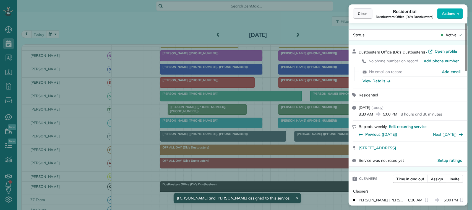
click at [366, 16] on span "Close" at bounding box center [363, 14] width 10 height 6
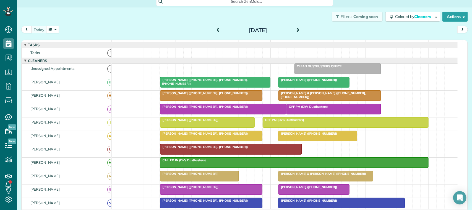
scroll to position [9, 0]
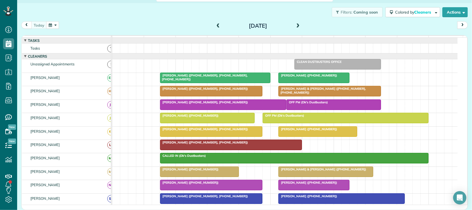
click at [51, 23] on button "button" at bounding box center [52, 24] width 13 height 7
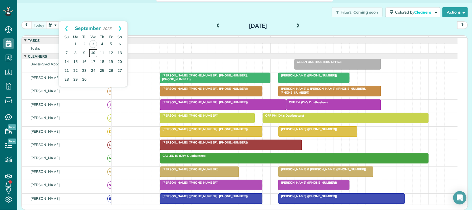
click at [93, 54] on link "10" at bounding box center [93, 53] width 9 height 9
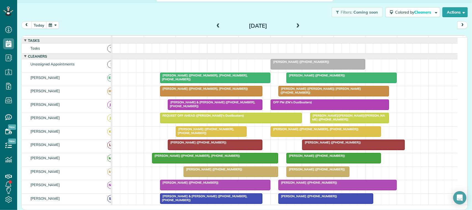
scroll to position [35, 0]
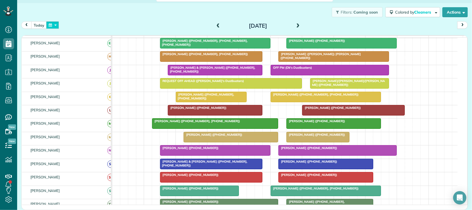
click at [55, 24] on button "button" at bounding box center [52, 24] width 13 height 7
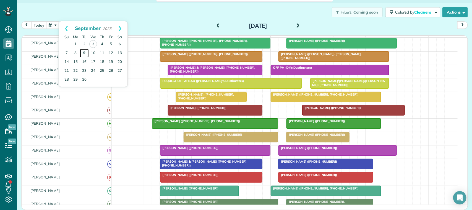
click at [85, 54] on link "9" at bounding box center [84, 53] width 9 height 9
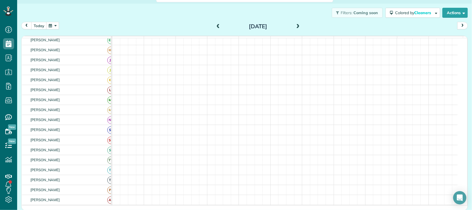
click at [295, 27] on span at bounding box center [298, 26] width 6 height 5
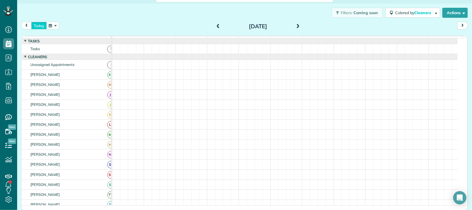
click at [43, 27] on button "today" at bounding box center [38, 25] width 15 height 7
click at [51, 26] on button "button" at bounding box center [52, 25] width 13 height 7
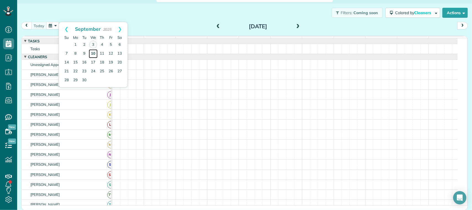
click at [92, 57] on link "10" at bounding box center [93, 53] width 9 height 9
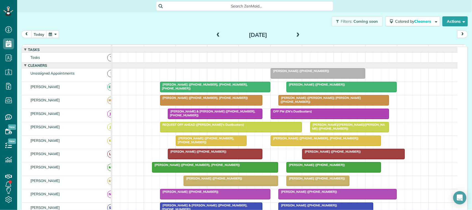
click at [203, 145] on div at bounding box center [211, 141] width 70 height 10
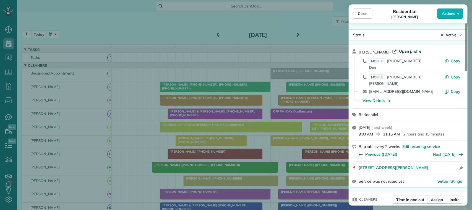
click at [407, 51] on span "Open profile" at bounding box center [410, 51] width 22 height 6
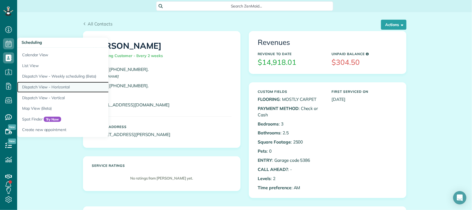
click at [64, 87] on link "Dispatch View - Horizontal" at bounding box center [86, 87] width 138 height 11
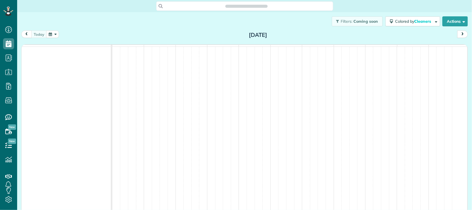
scroll to position [2, 2]
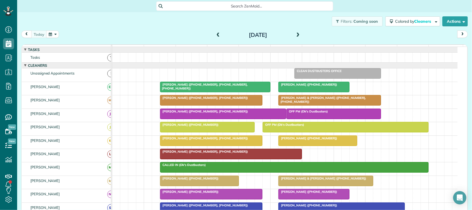
click at [89, 39] on div "[DATE] [DATE]" at bounding box center [244, 35] width 447 height 10
